Goal: Find specific page/section: Find specific page/section

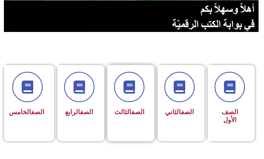
scroll to position [105, 0]
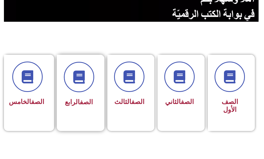
click at [90, 93] on div "الصف الرابع" at bounding box center [79, 85] width 30 height 47
click at [80, 98] on link "الصف" at bounding box center [86, 102] width 13 height 8
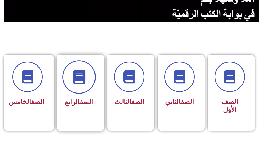
click at [86, 72] on icon at bounding box center [79, 77] width 14 height 14
click at [81, 84] on span at bounding box center [78, 76] width 33 height 33
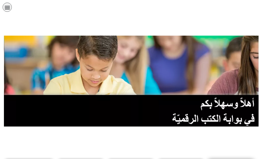
scroll to position [105, 0]
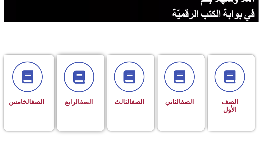
click at [68, 89] on div at bounding box center [79, 77] width 30 height 30
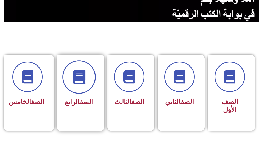
click at [71, 81] on span at bounding box center [78, 76] width 33 height 33
click at [85, 75] on icon at bounding box center [79, 77] width 14 height 14
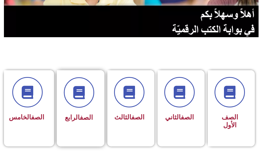
scroll to position [105, 0]
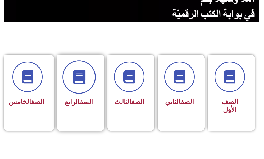
click at [71, 90] on span at bounding box center [78, 76] width 33 height 33
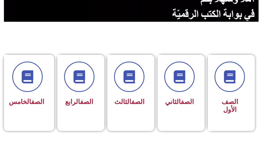
click at [214, 34] on section "الصف الأول الصف الثاني الصف الثالث الصف الرابع الصف الخامس" at bounding box center [132, 89] width 264 height 135
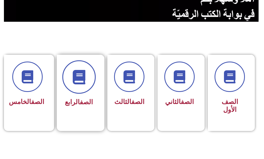
click at [74, 85] on span at bounding box center [78, 76] width 33 height 33
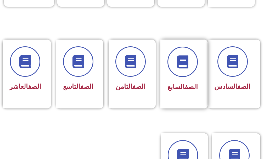
scroll to position [183, 0]
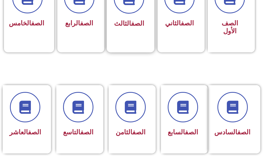
click at [132, 24] on link "الصف" at bounding box center [137, 24] width 13 height 8
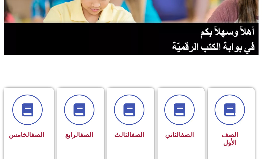
scroll to position [105, 0]
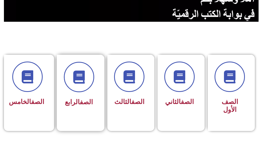
click at [95, 72] on div "الصف الرابع" at bounding box center [79, 89] width 44 height 69
click at [89, 93] on div "الصف الرابع" at bounding box center [79, 85] width 30 height 47
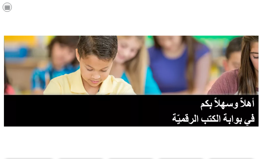
scroll to position [105, 0]
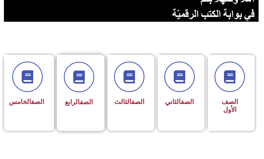
click at [64, 102] on h3 "الصف الرابع" at bounding box center [79, 102] width 30 height 8
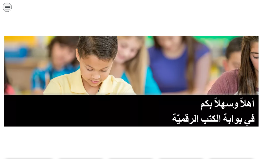
scroll to position [105, 0]
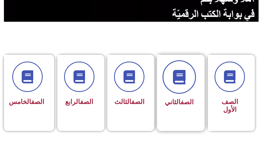
click at [175, 80] on icon at bounding box center [179, 77] width 14 height 14
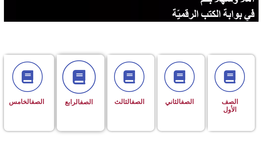
click at [77, 84] on span at bounding box center [78, 76] width 33 height 33
